Goal: Task Accomplishment & Management: Manage account settings

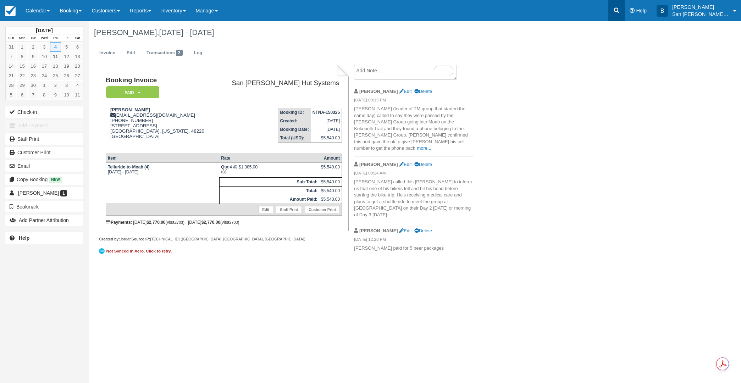
click at [619, 11] on icon at bounding box center [616, 10] width 5 height 5
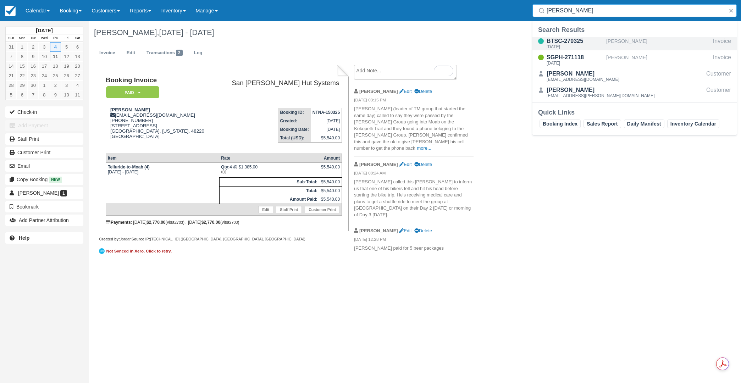
type input "[PERSON_NAME]"
click at [570, 47] on div "[DATE]" at bounding box center [574, 47] width 57 height 4
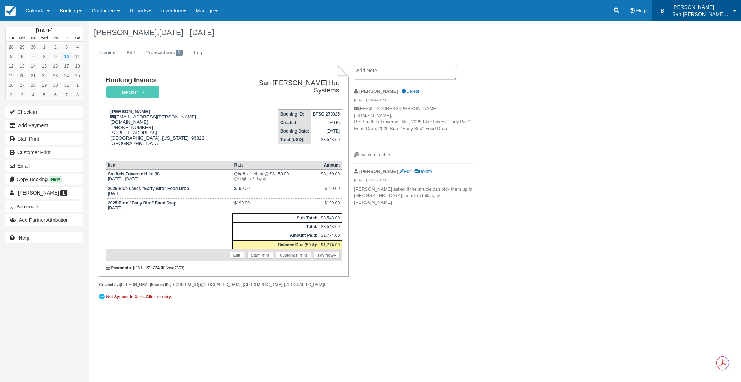
click at [684, 6] on p "[PERSON_NAME]" at bounding box center [700, 7] width 57 height 7
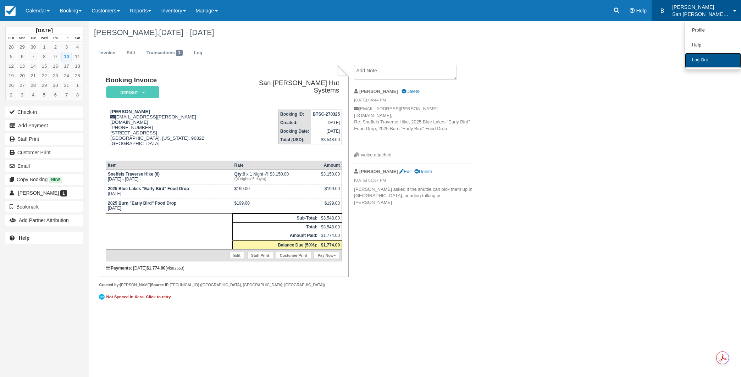
click at [688, 58] on link "Log Out" at bounding box center [713, 60] width 56 height 15
